Goal: Book appointment/travel/reservation

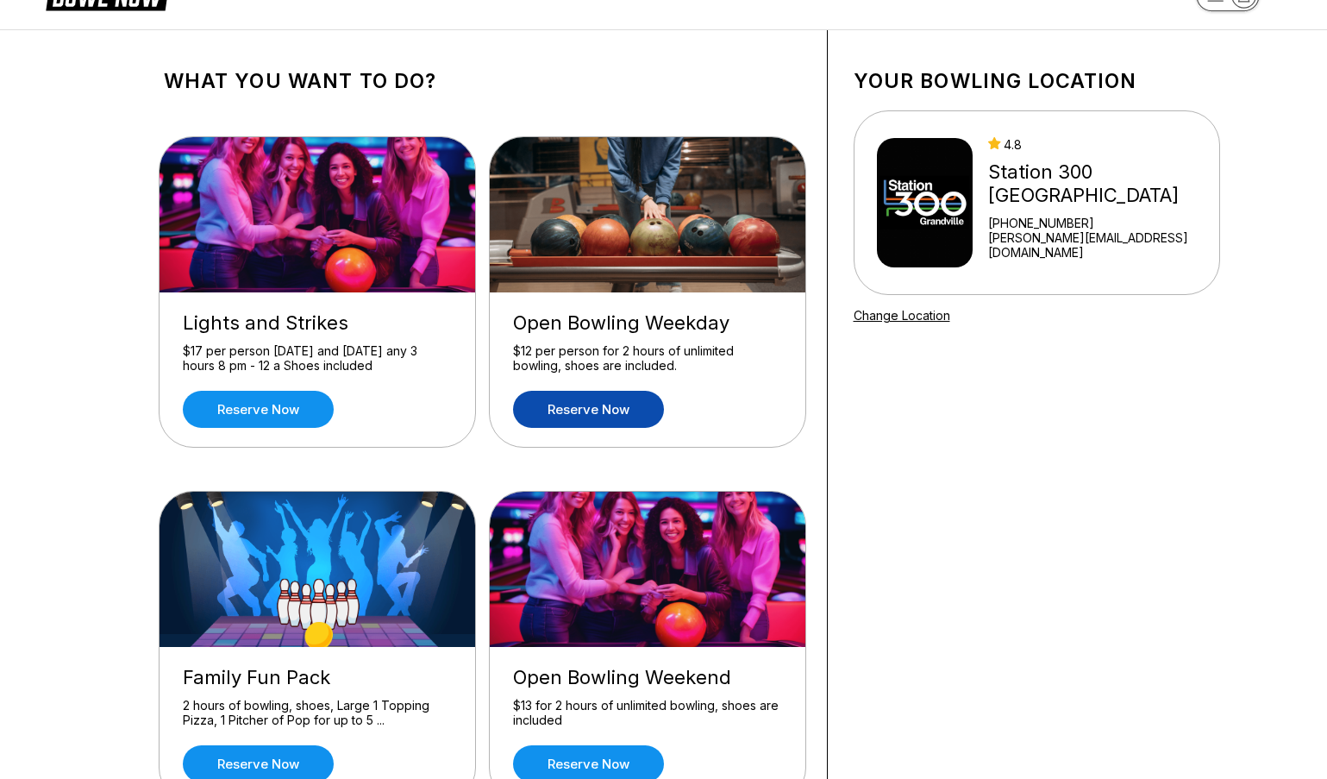
scroll to position [55, 0]
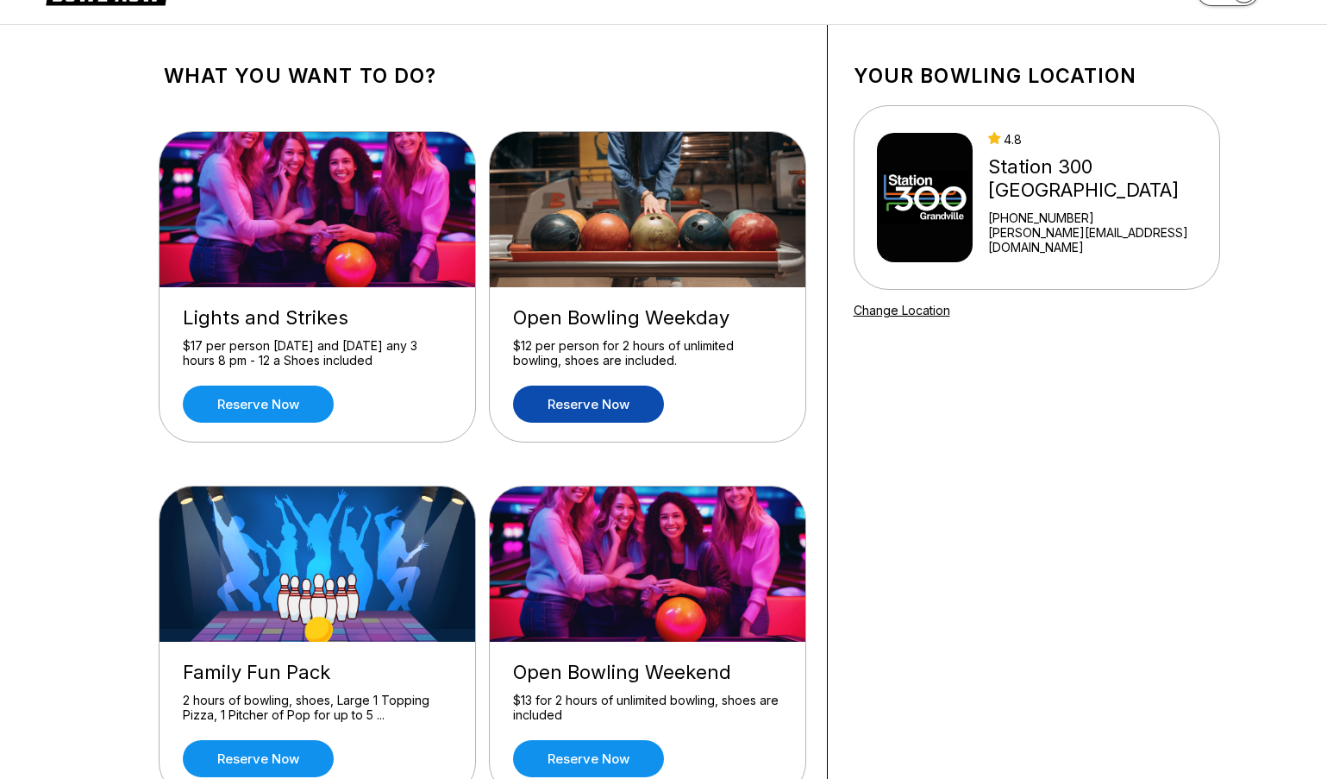
click at [573, 408] on link "Reserve now" at bounding box center [588, 403] width 151 height 37
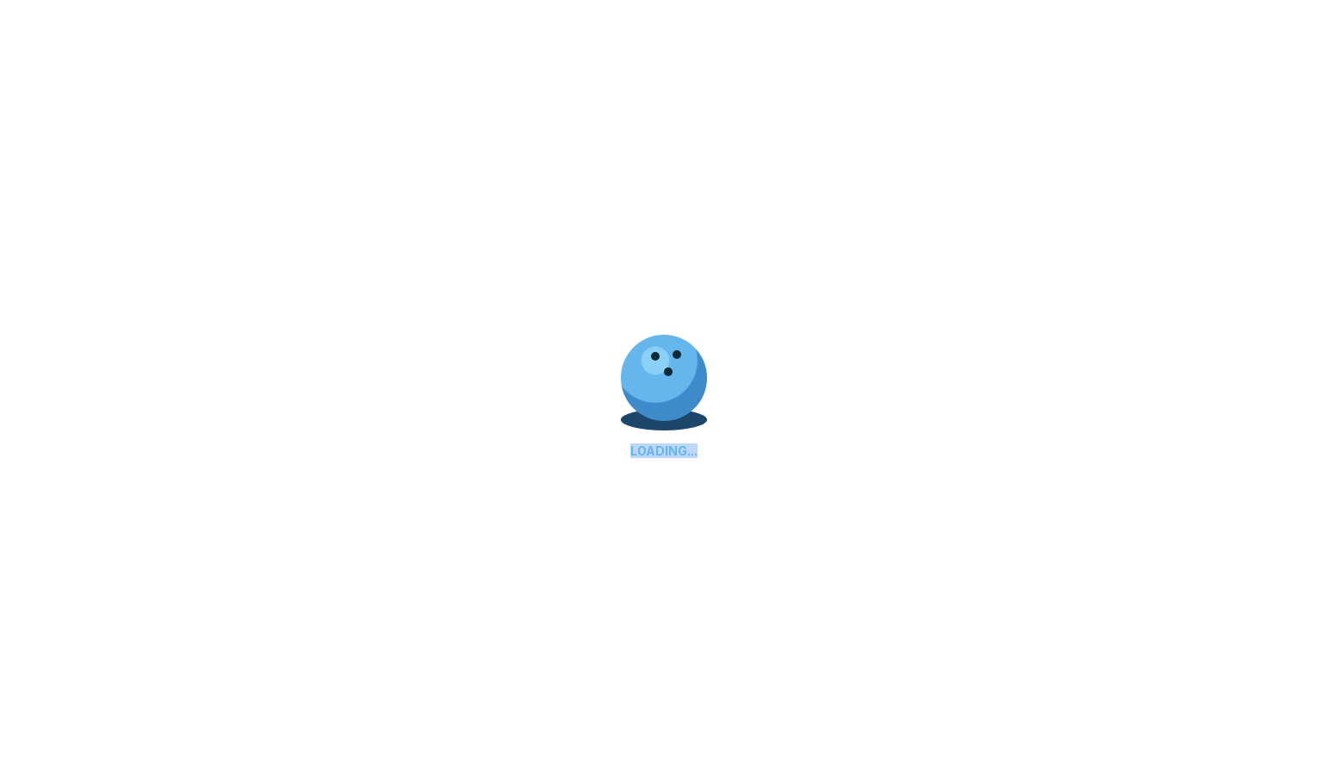
click at [573, 408] on div "LOADING..." at bounding box center [663, 389] width 1327 height 779
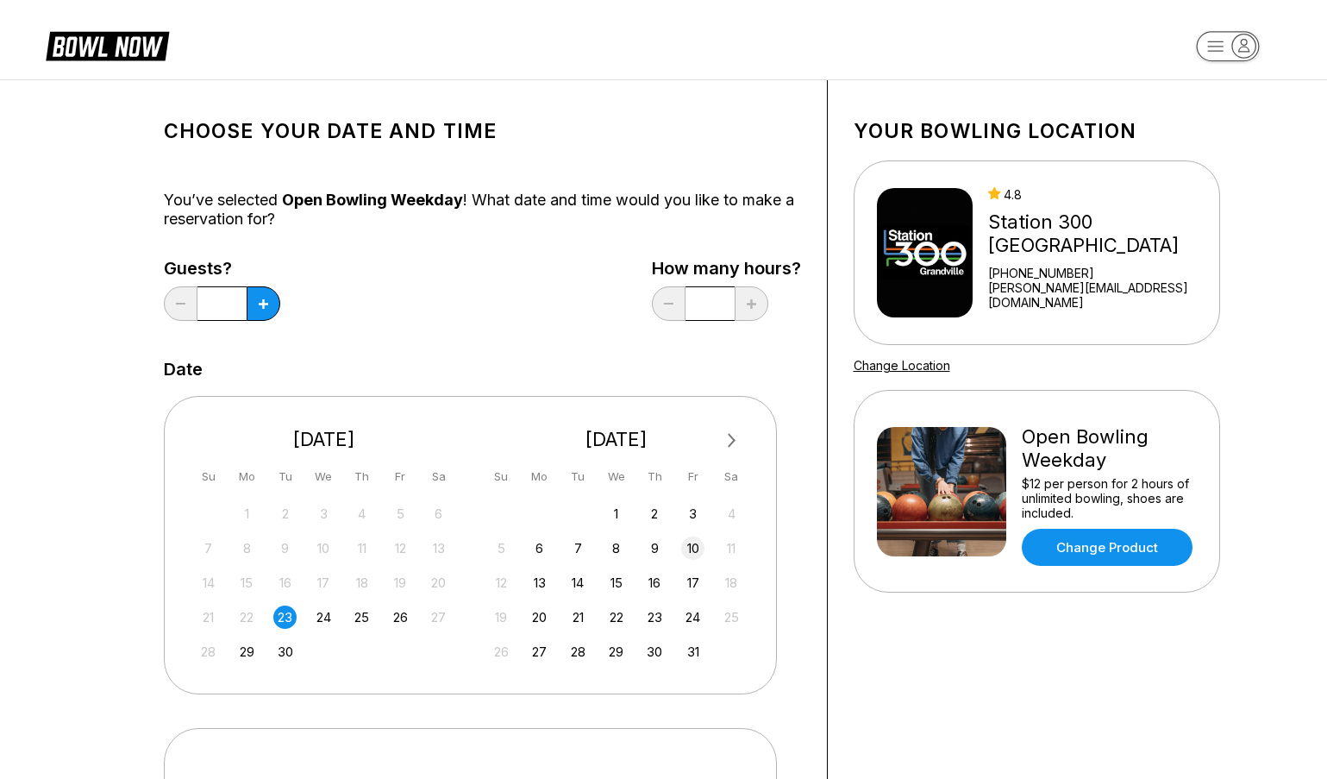
click at [692, 547] on div "10" at bounding box center [692, 547] width 23 height 23
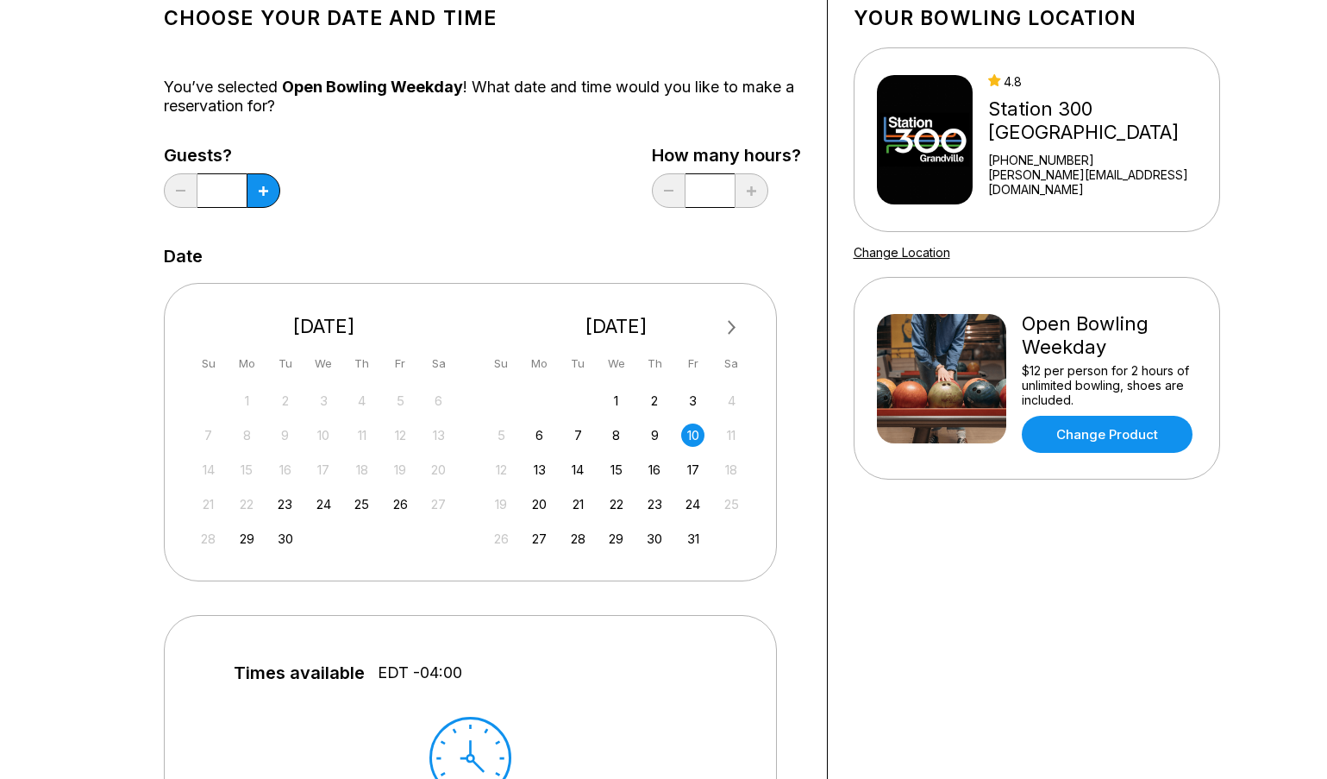
scroll to position [114, 0]
click at [264, 191] on icon at bounding box center [263, 189] width 9 height 9
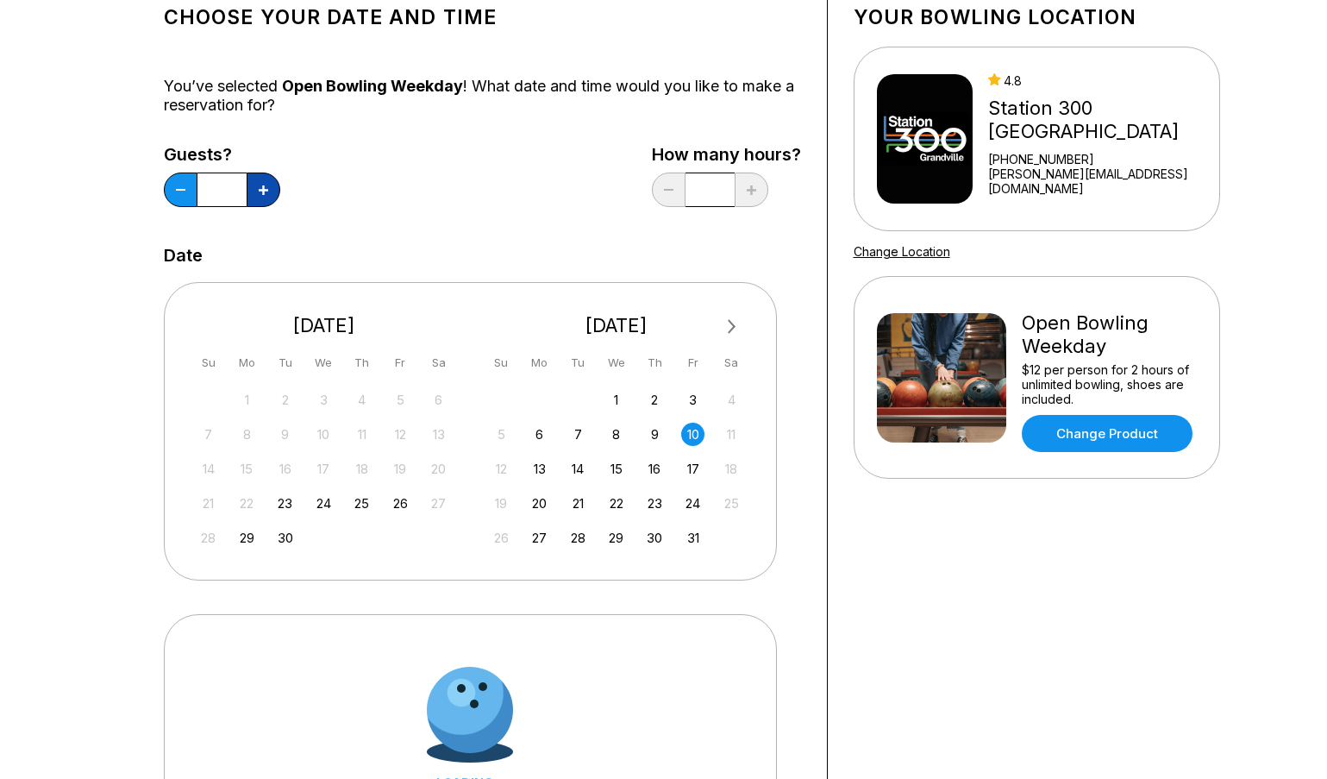
click at [264, 191] on icon at bounding box center [263, 189] width 9 height 9
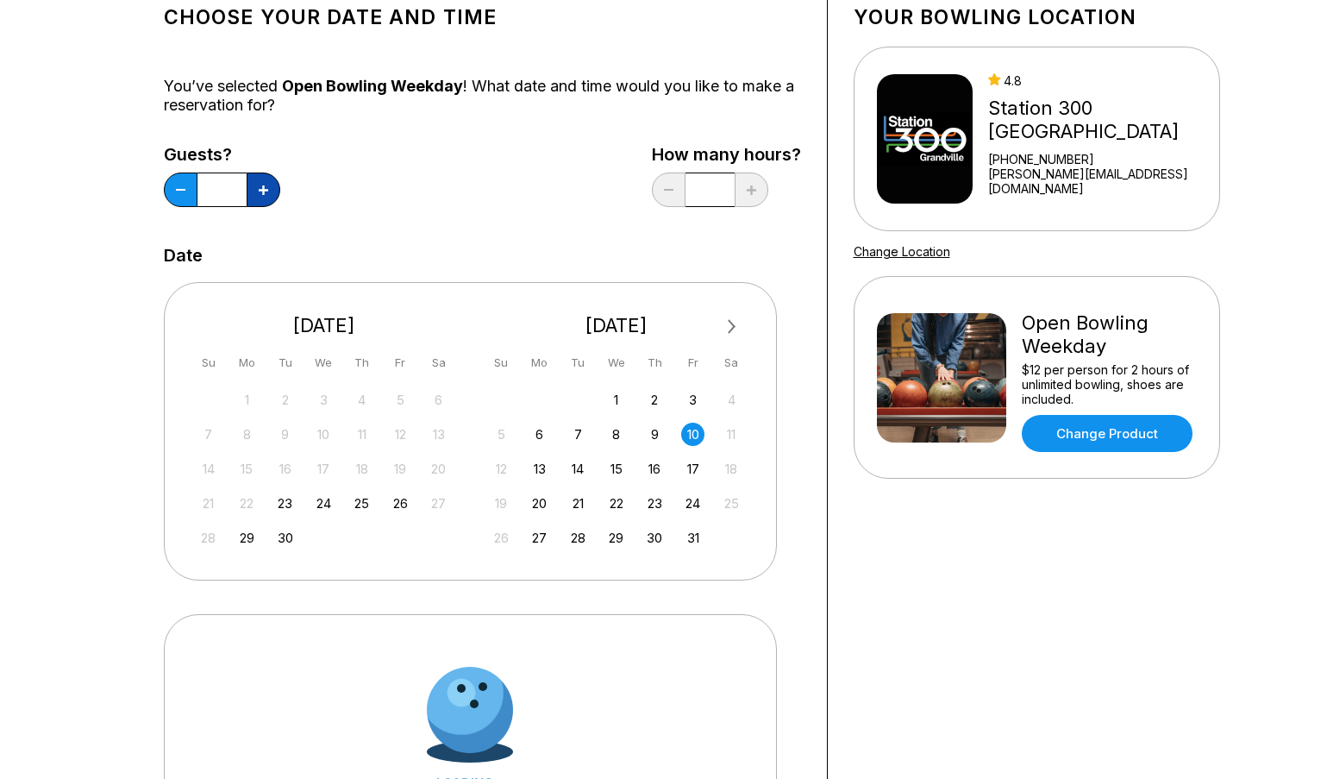
click at [264, 191] on icon at bounding box center [263, 189] width 9 height 9
type input "*"
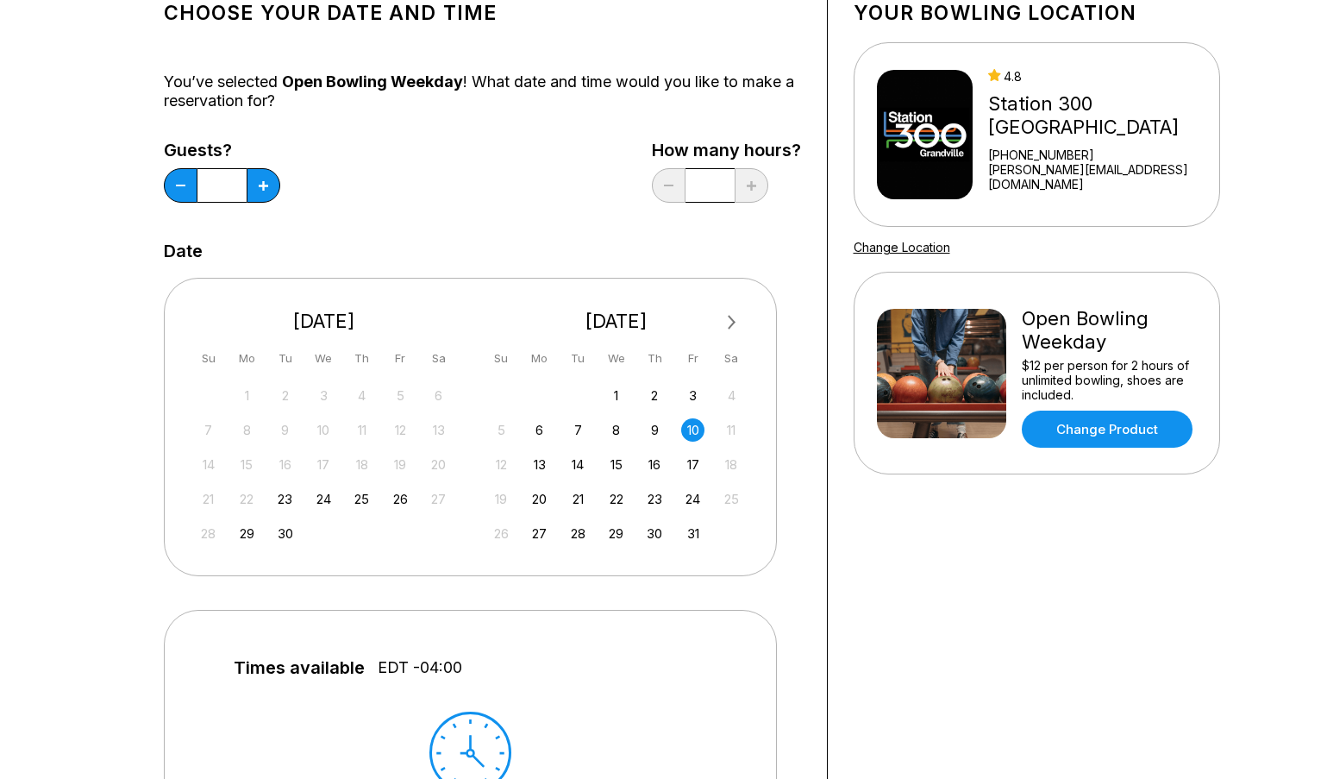
scroll to position [117, 0]
click at [534, 460] on div "13" at bounding box center [539, 464] width 23 height 23
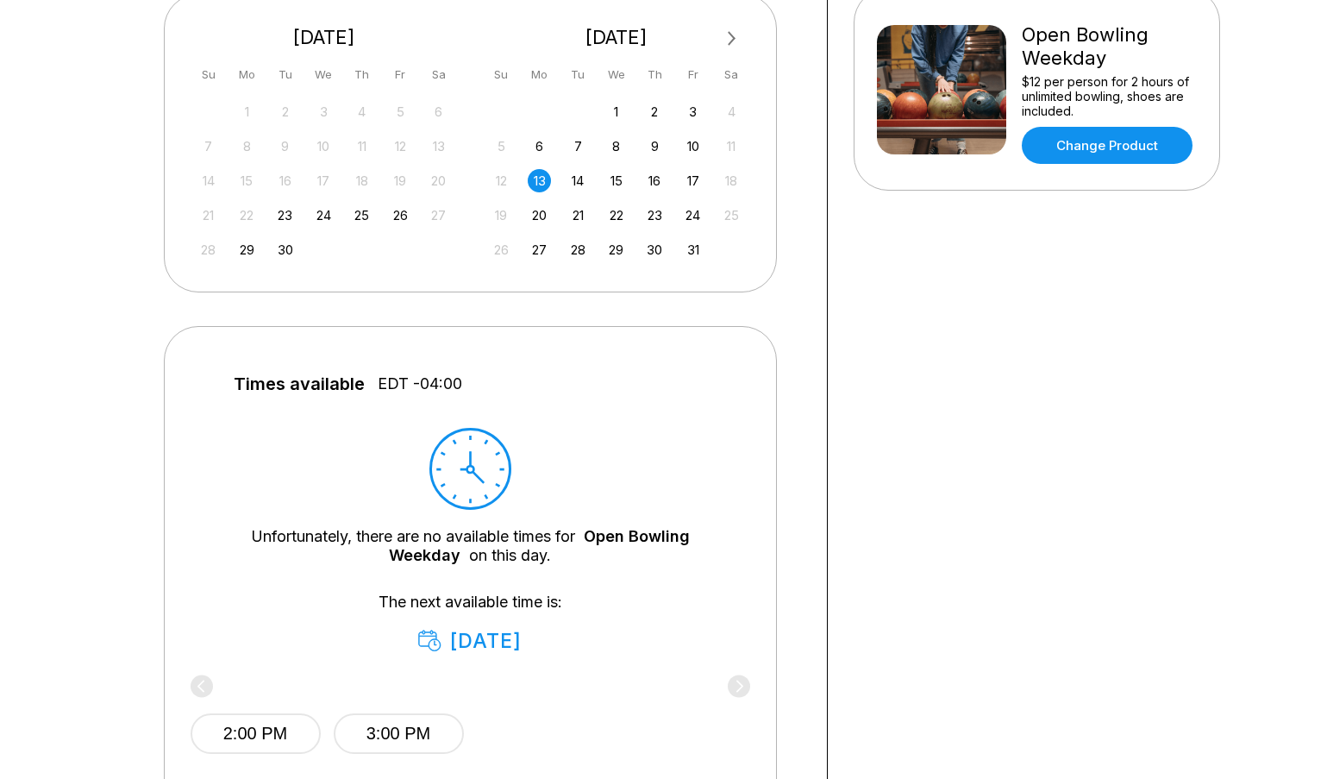
scroll to position [401, 0]
click at [613, 181] on div "15" at bounding box center [615, 181] width 23 height 23
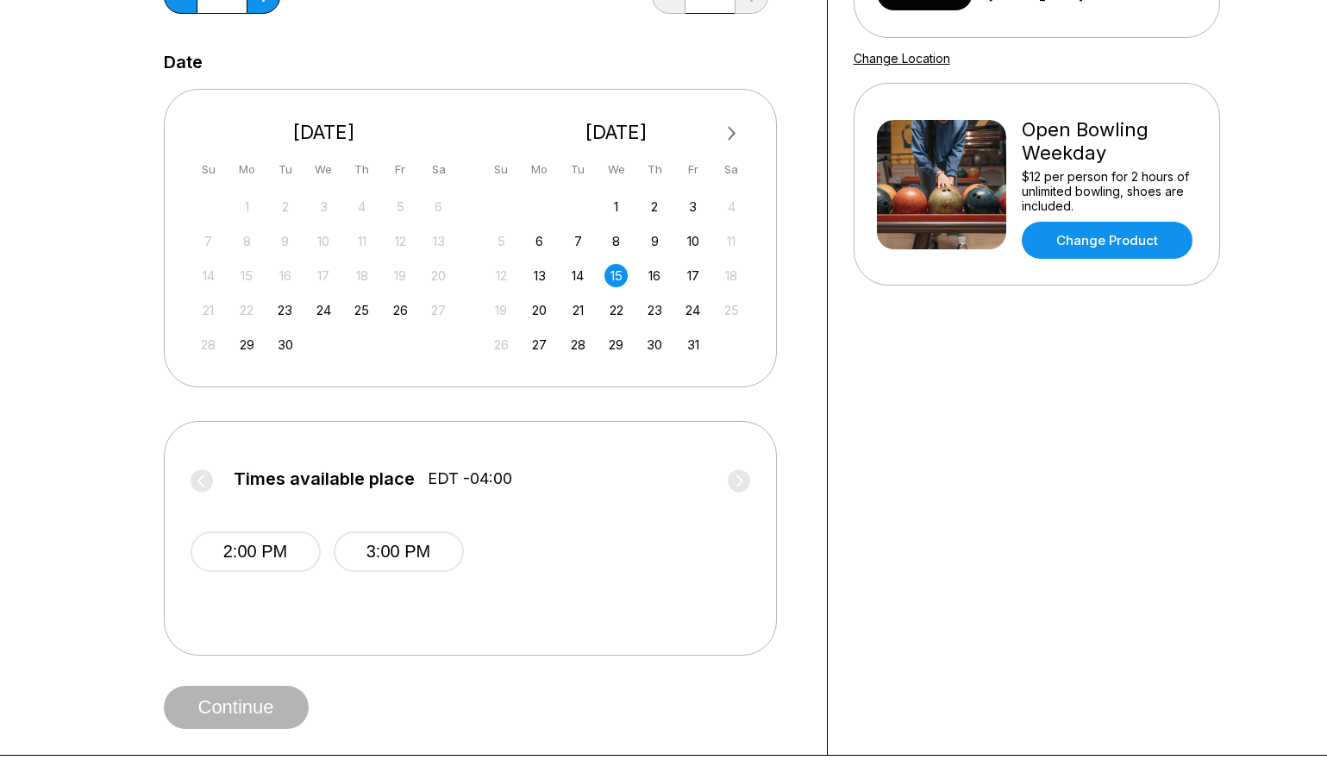
scroll to position [306, 0]
click at [688, 243] on div "10" at bounding box center [692, 241] width 23 height 23
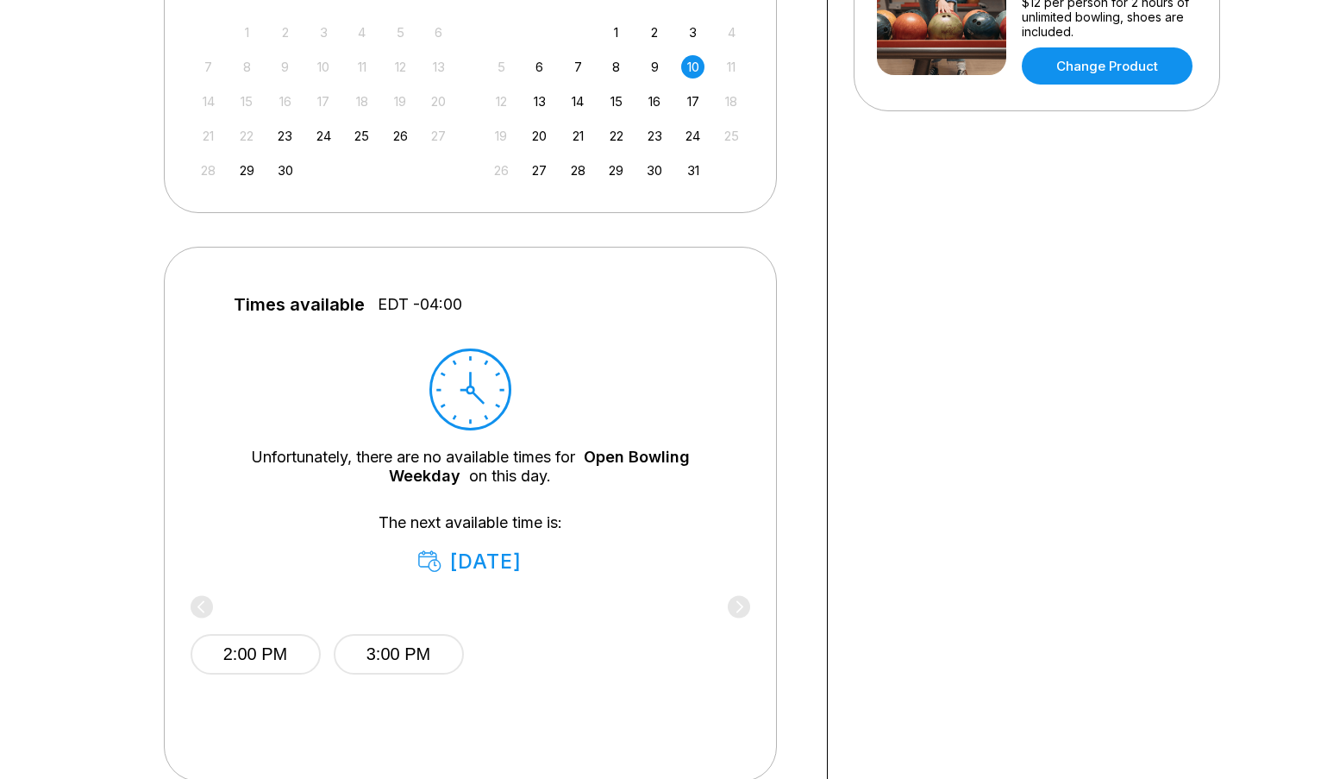
scroll to position [462, 0]
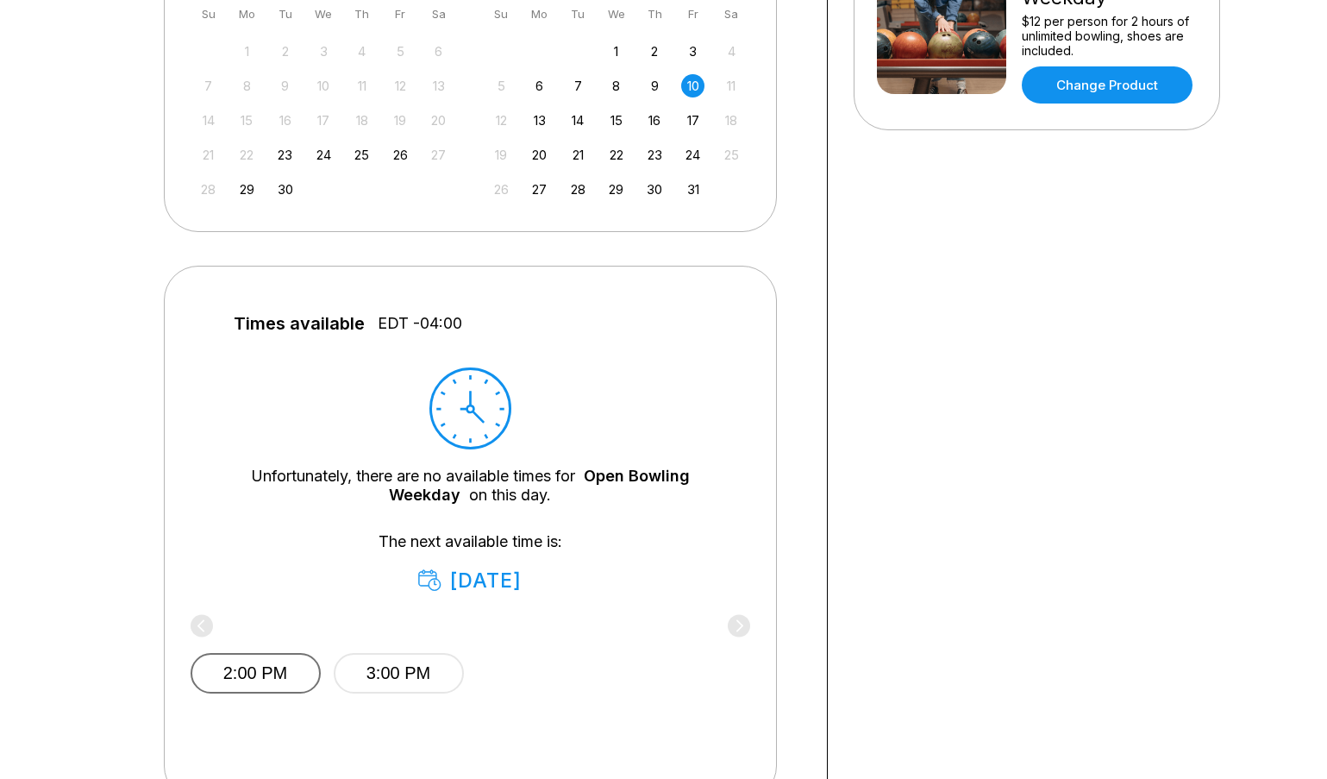
click at [266, 667] on button "2:00 PM" at bounding box center [256, 673] width 130 height 41
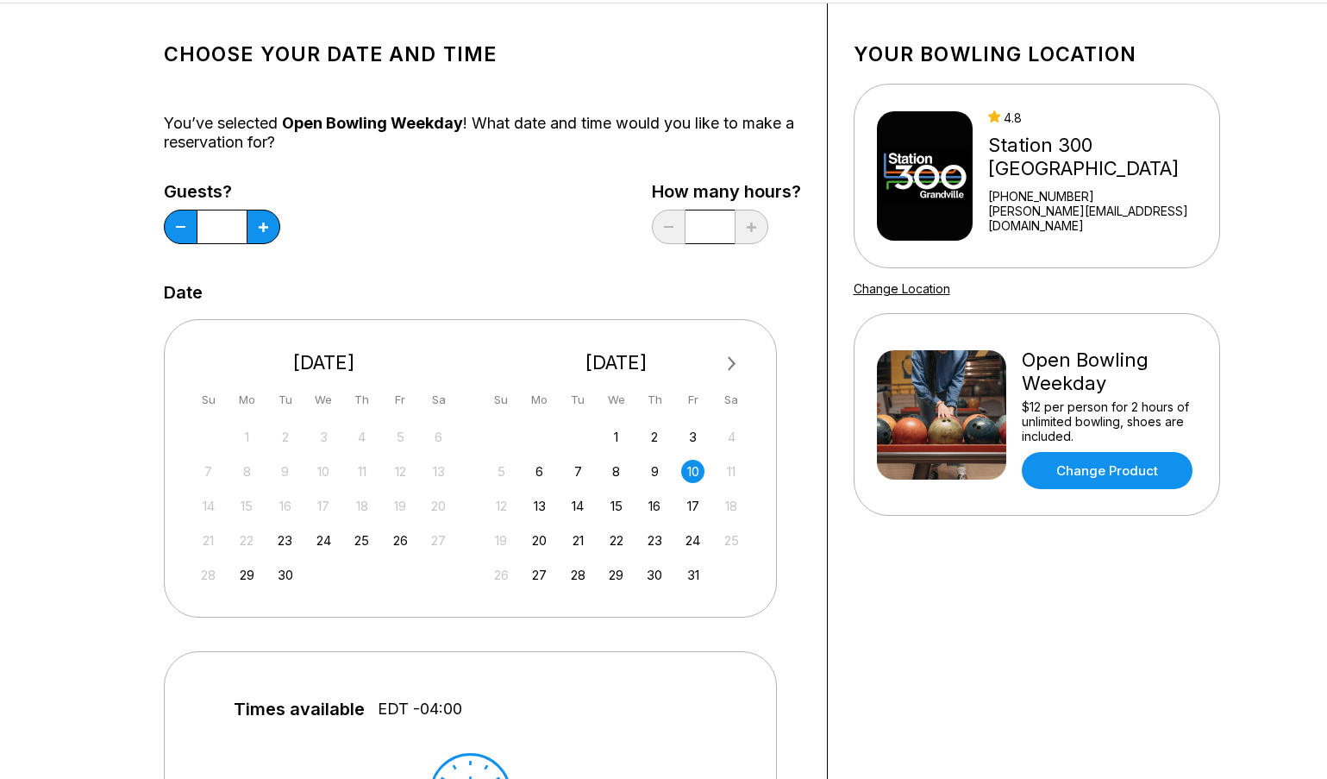
scroll to position [0, 0]
